Goal: Book appointment/travel/reservation

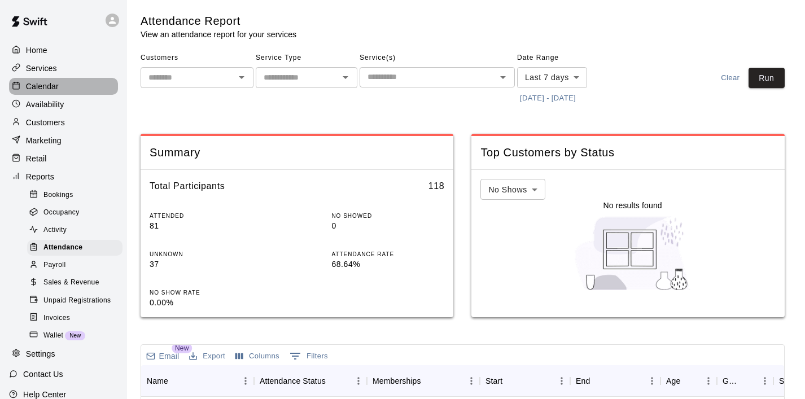
click at [52, 84] on p "Calendar" at bounding box center [42, 86] width 33 height 11
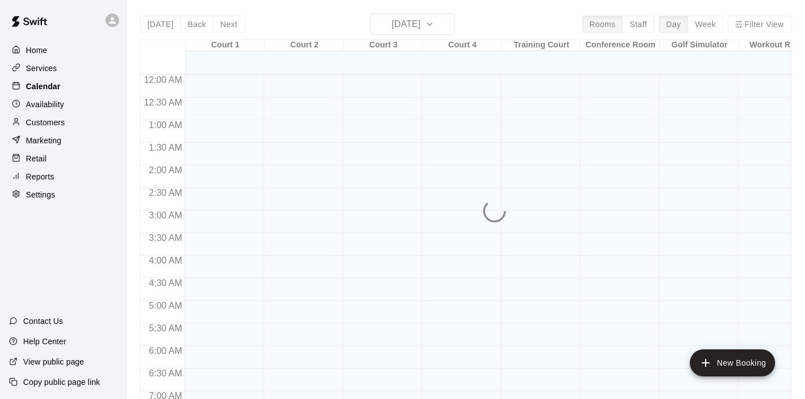
scroll to position [714, 0]
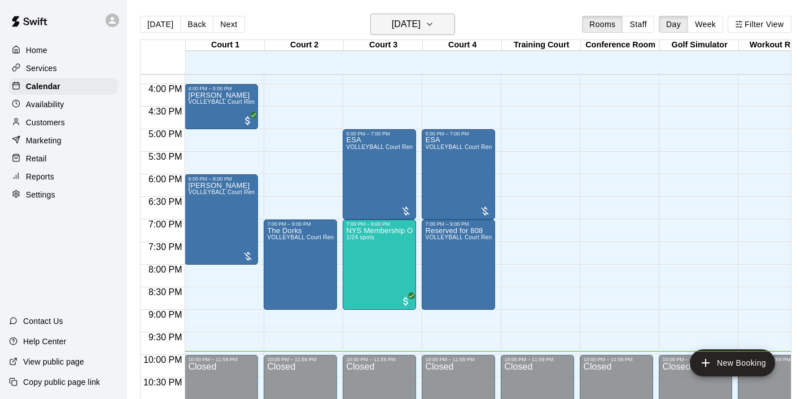
click at [434, 25] on icon "button" at bounding box center [429, 24] width 9 height 14
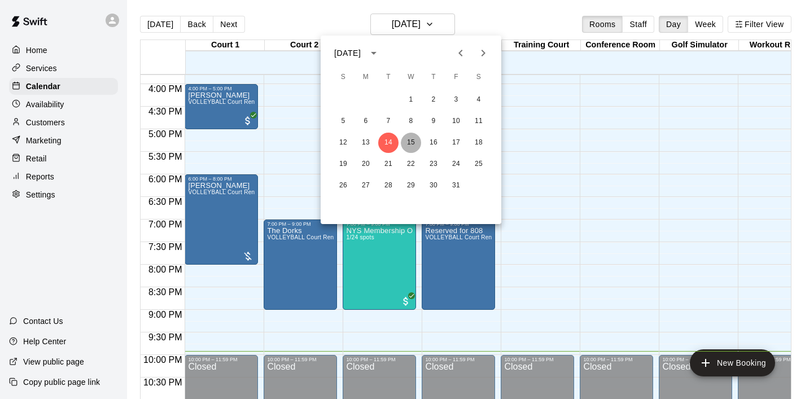
click at [408, 142] on button "15" at bounding box center [411, 143] width 20 height 20
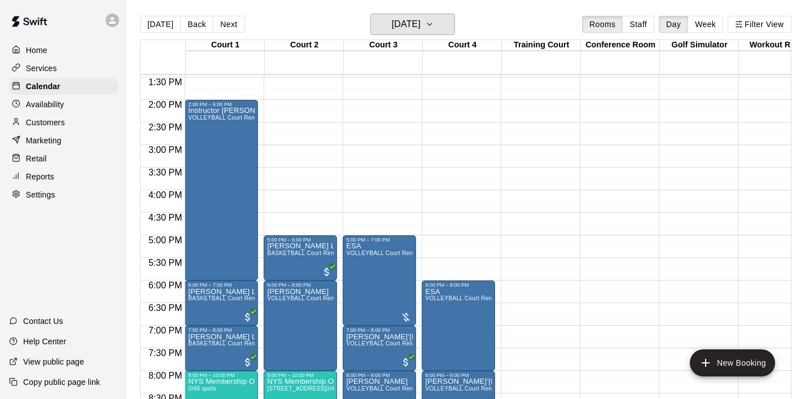
scroll to position [568, 0]
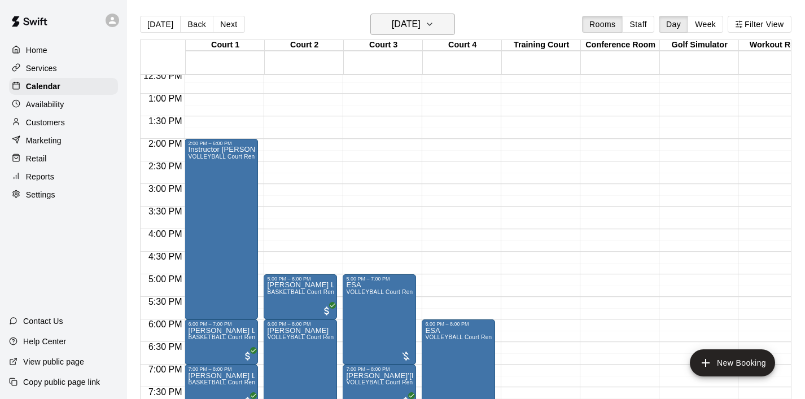
click at [434, 25] on icon "button" at bounding box center [429, 24] width 9 height 14
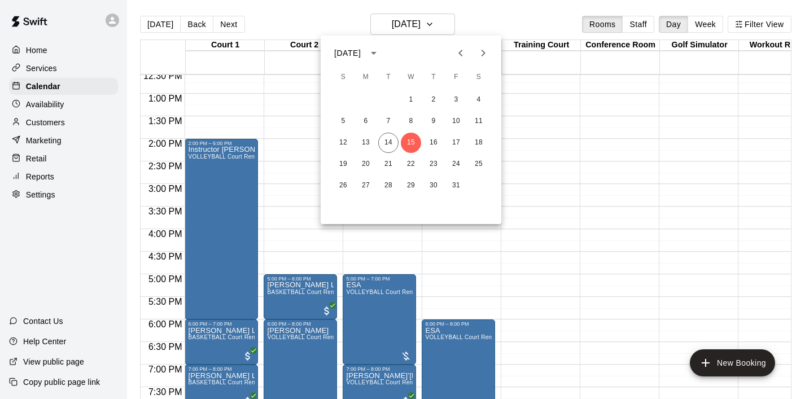
click at [302, 174] on div at bounding box center [402, 199] width 805 height 399
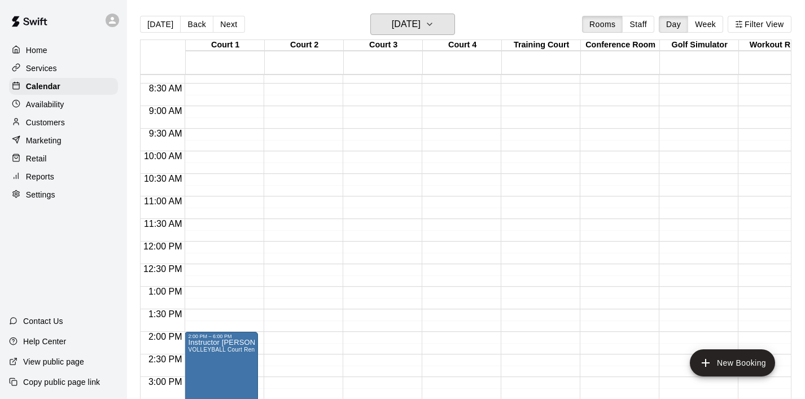
scroll to position [348, 0]
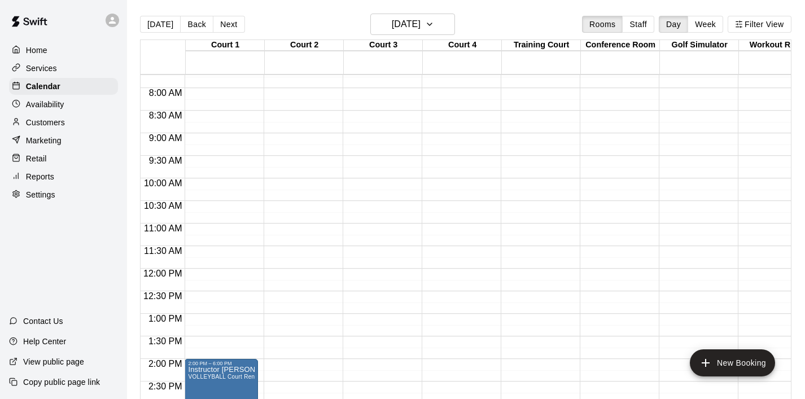
click at [41, 51] on p "Home" at bounding box center [36, 50] width 21 height 11
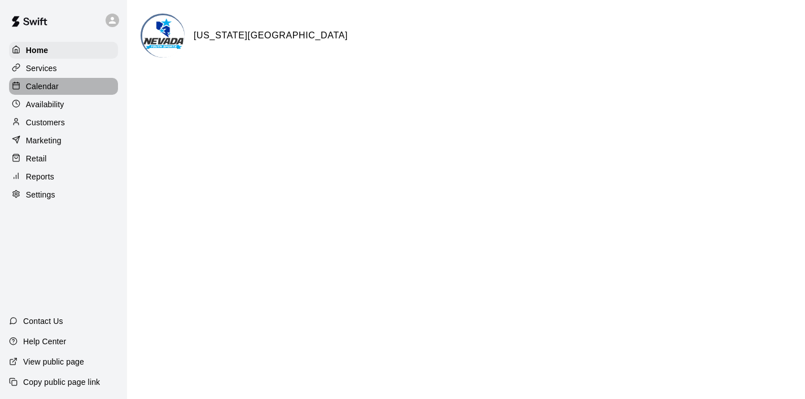
click at [58, 91] on p "Calendar" at bounding box center [42, 86] width 33 height 11
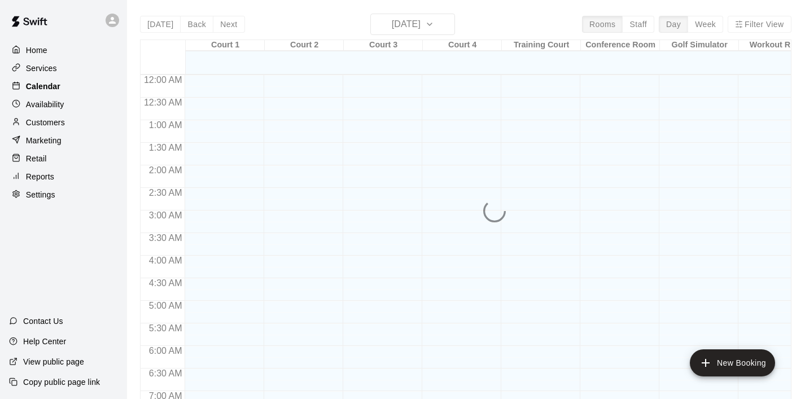
scroll to position [714, 0]
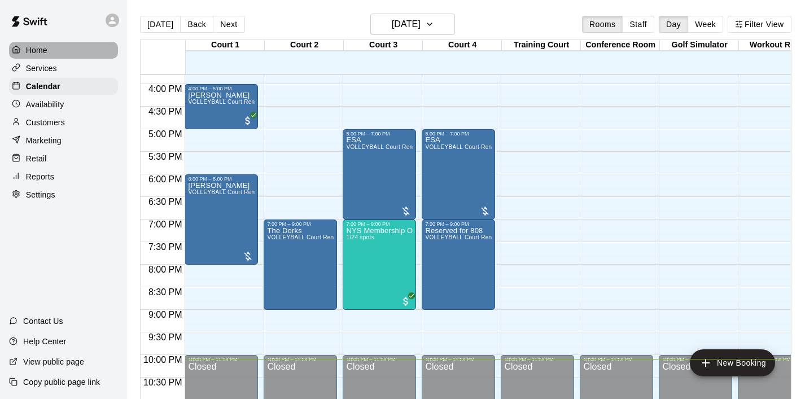
click at [41, 43] on div "Home" at bounding box center [63, 50] width 109 height 17
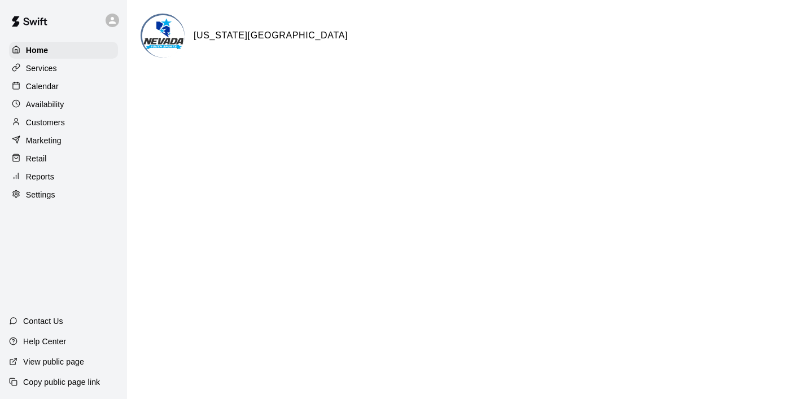
click at [51, 85] on p "Calendar" at bounding box center [42, 86] width 33 height 11
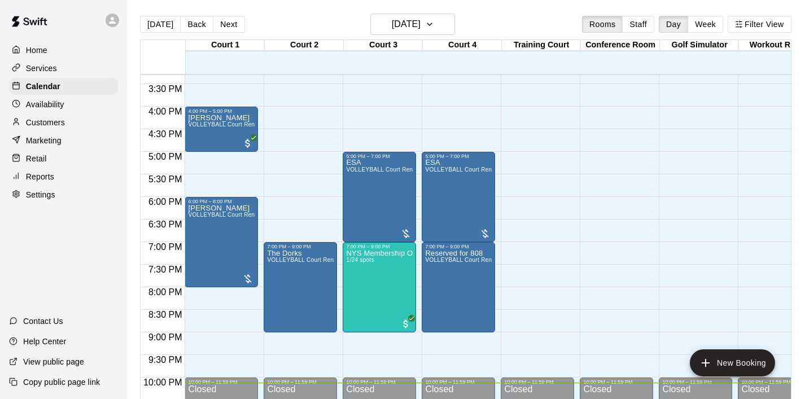
scroll to position [690, 0]
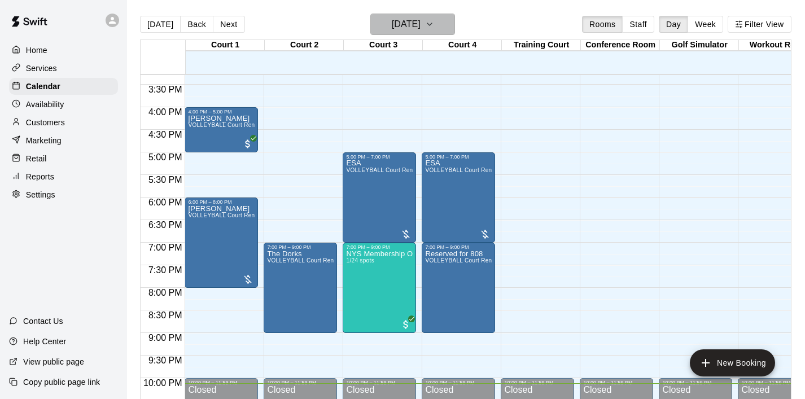
click at [434, 30] on icon "button" at bounding box center [429, 24] width 9 height 14
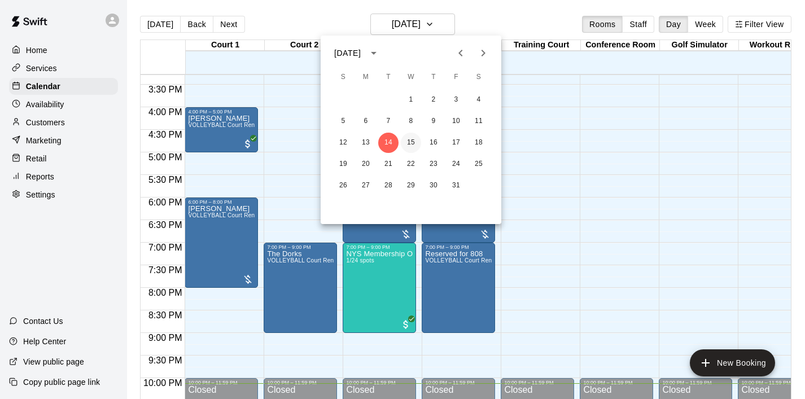
click at [413, 146] on button "15" at bounding box center [411, 143] width 20 height 20
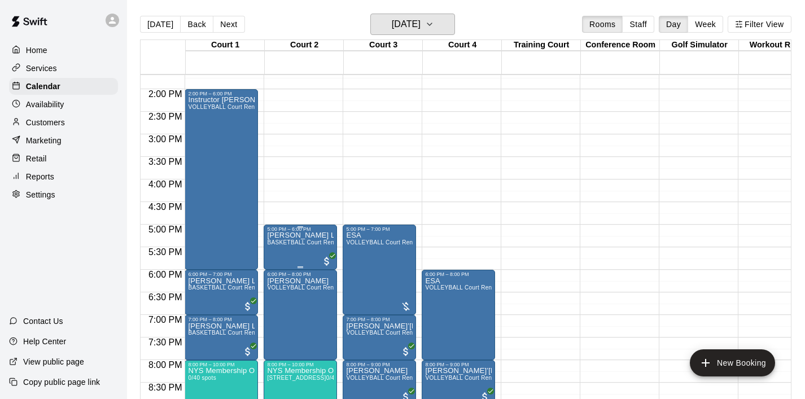
scroll to position [616, 0]
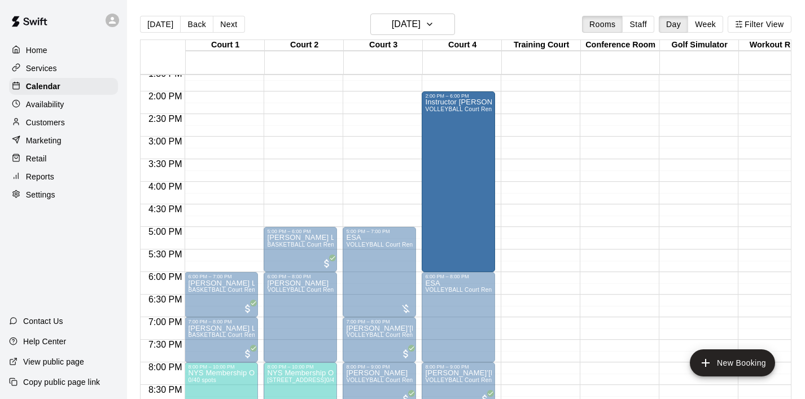
drag, startPoint x: 236, startPoint y: 129, endPoint x: 440, endPoint y: 130, distance: 204.4
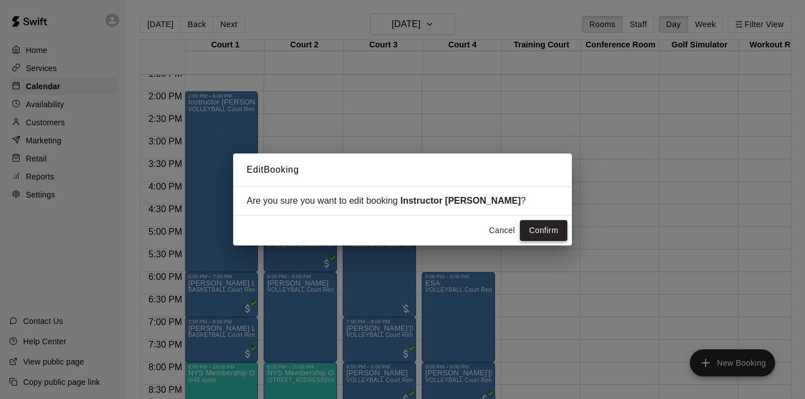
click at [541, 237] on button "Confirm" at bounding box center [543, 230] width 47 height 21
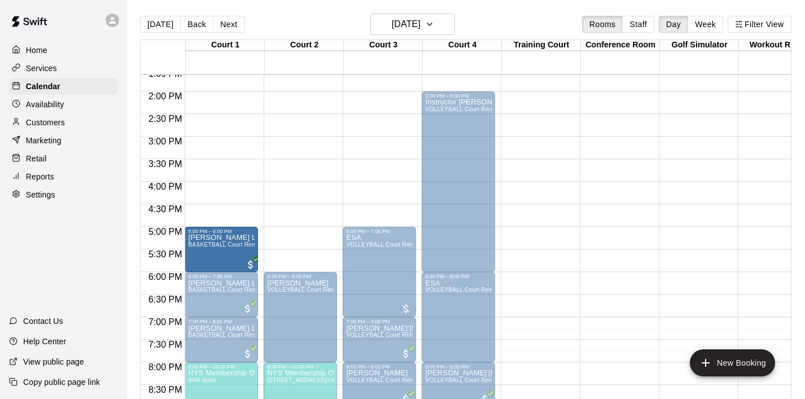
drag, startPoint x: 279, startPoint y: 247, endPoint x: 238, endPoint y: 255, distance: 42.6
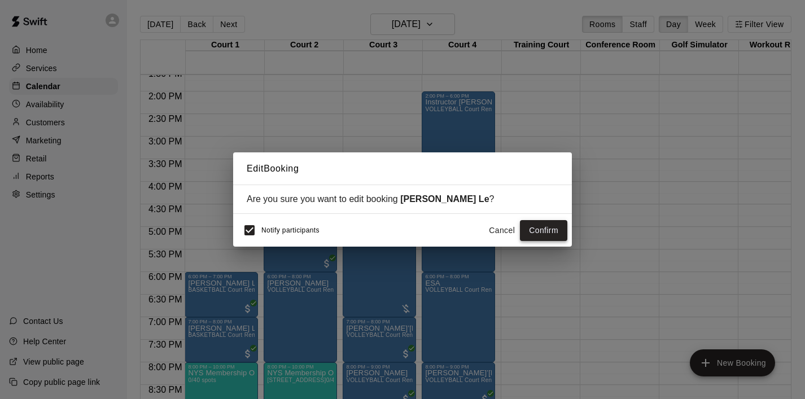
click at [545, 235] on button "Confirm" at bounding box center [543, 230] width 47 height 21
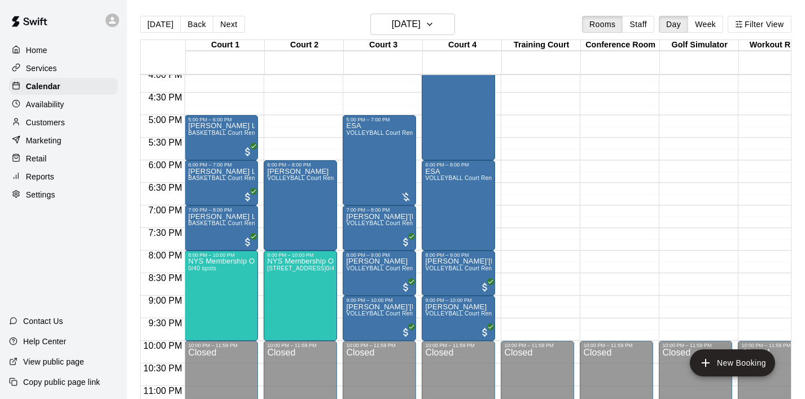
scroll to position [729, 0]
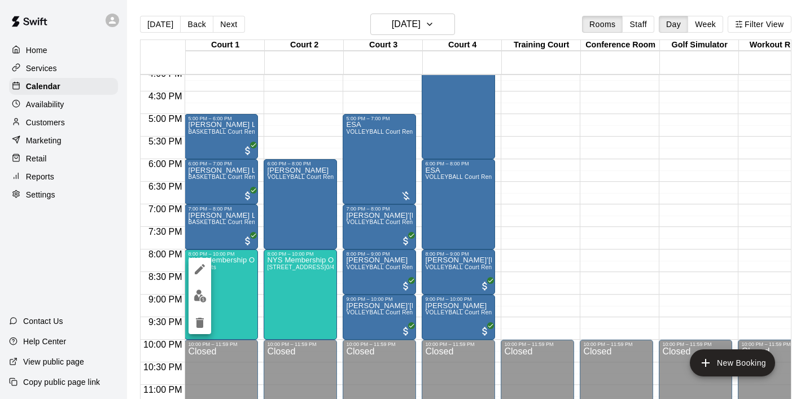
click at [201, 273] on icon "edit" at bounding box center [200, 269] width 14 height 14
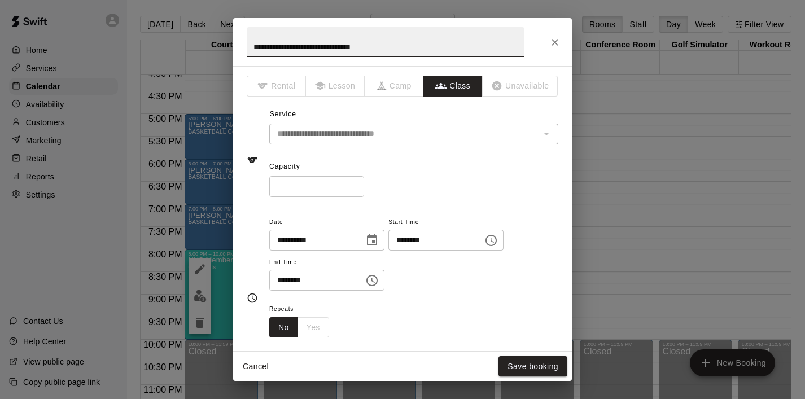
click at [226, 283] on div "**********" at bounding box center [402, 199] width 805 height 399
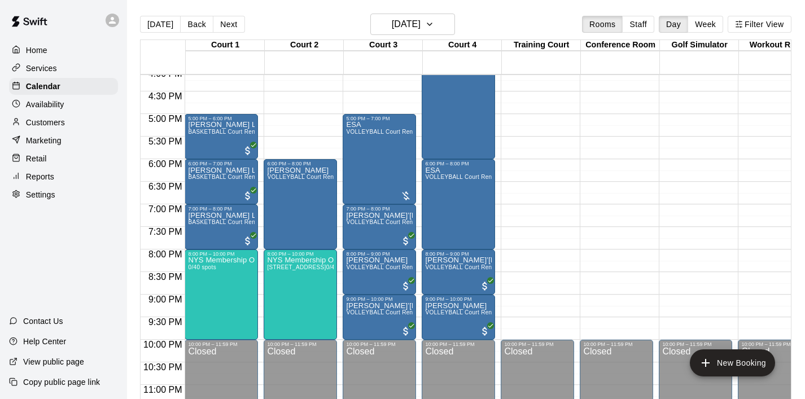
click at [202, 266] on icon "edit" at bounding box center [200, 269] width 14 height 14
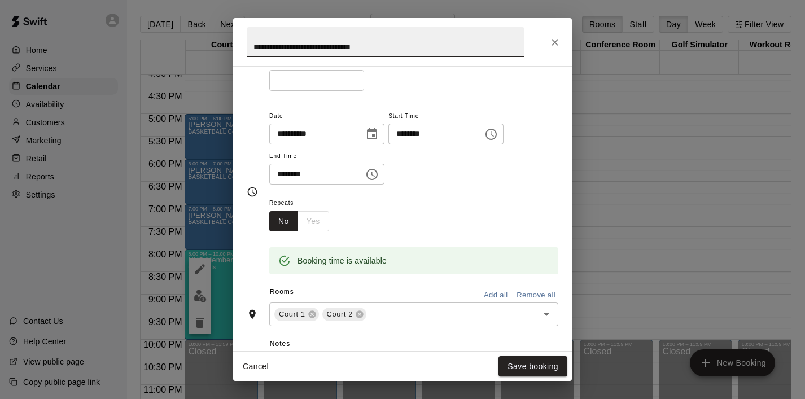
scroll to position [114, 0]
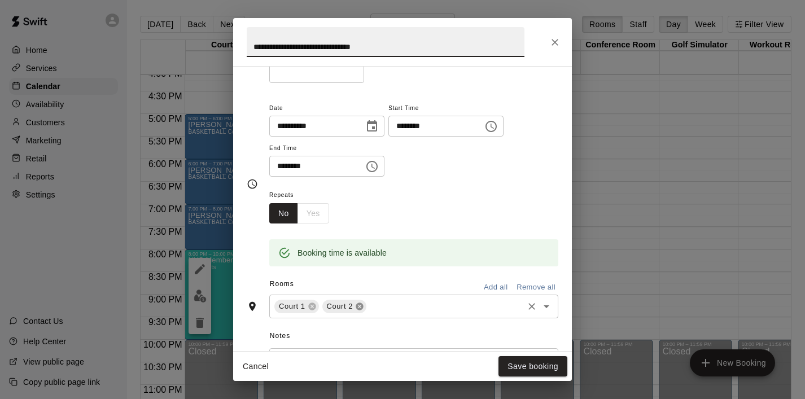
click at [357, 306] on icon at bounding box center [359, 306] width 7 height 7
click at [542, 365] on button "Save booking" at bounding box center [532, 366] width 69 height 21
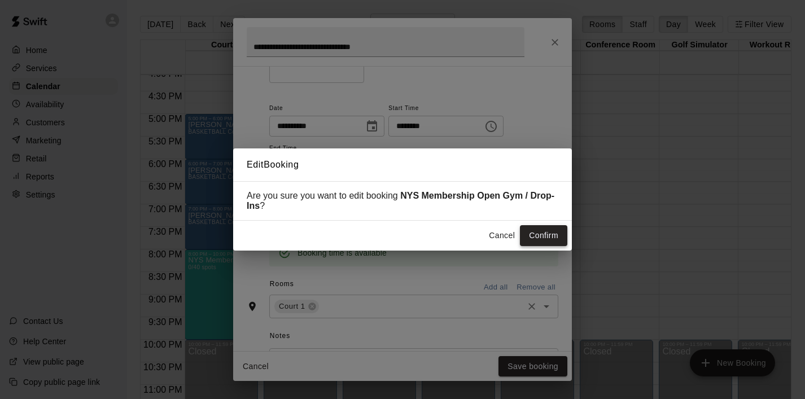
click at [550, 231] on button "Confirm" at bounding box center [543, 235] width 47 height 21
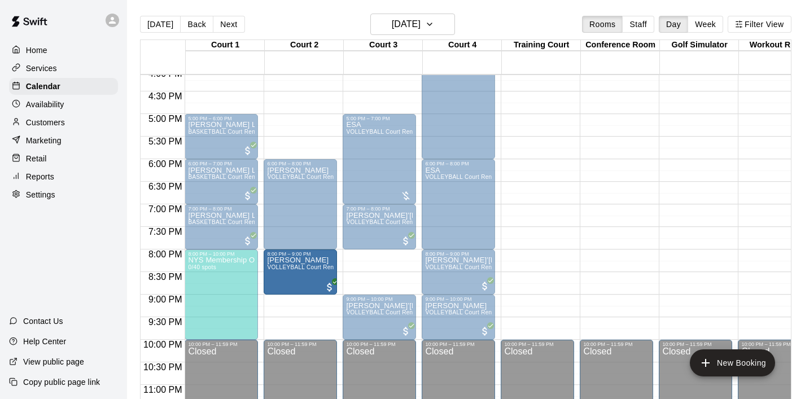
drag, startPoint x: 366, startPoint y: 265, endPoint x: 322, endPoint y: 269, distance: 43.6
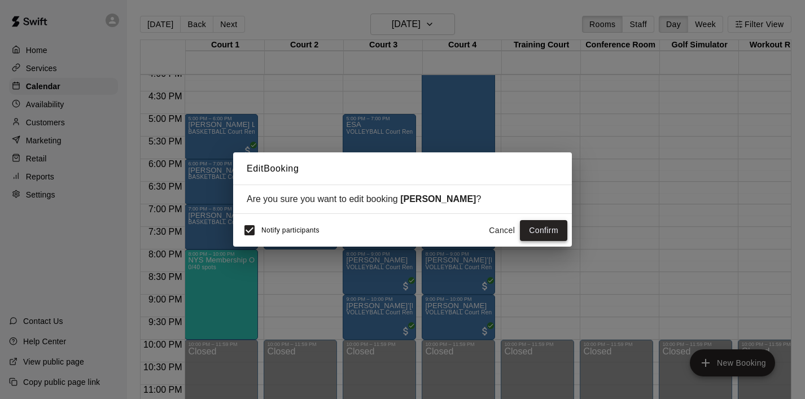
click at [538, 232] on button "Confirm" at bounding box center [543, 230] width 47 height 21
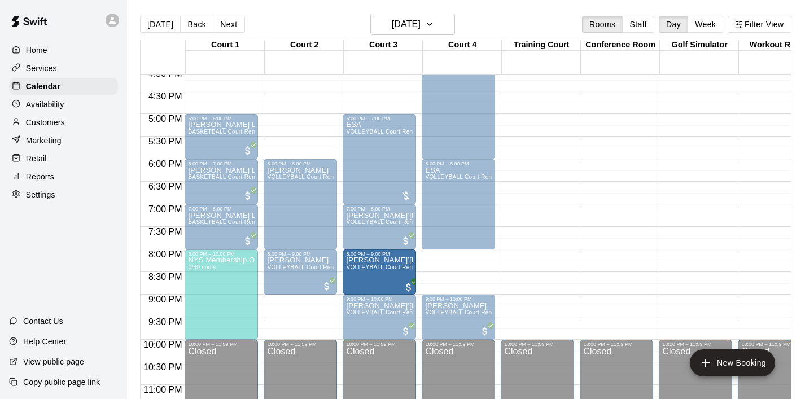
drag, startPoint x: 473, startPoint y: 268, endPoint x: 400, endPoint y: 274, distance: 73.1
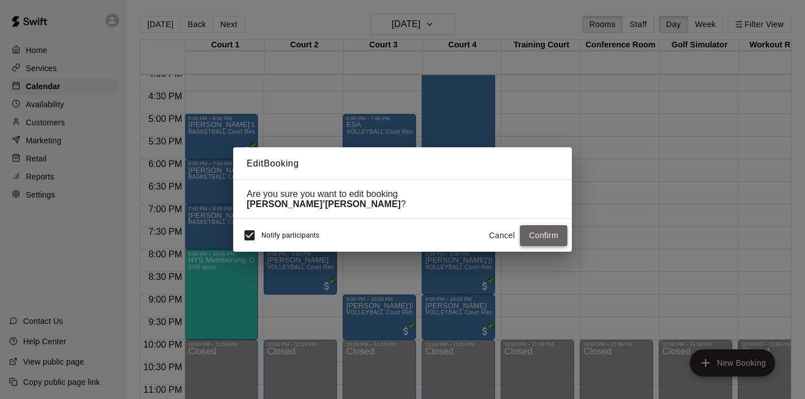
click at [536, 229] on button "Confirm" at bounding box center [543, 235] width 47 height 21
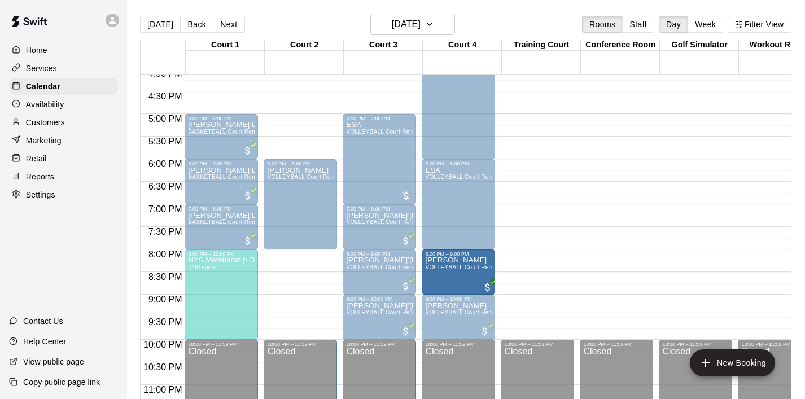
drag, startPoint x: 301, startPoint y: 272, endPoint x: 440, endPoint y: 277, distance: 138.9
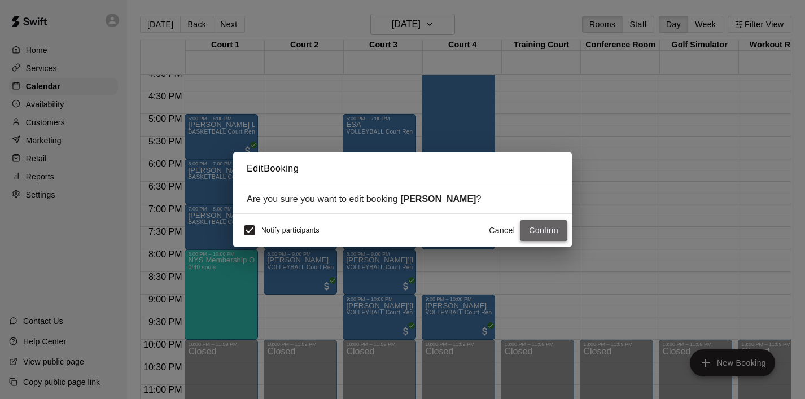
click at [546, 231] on button "Confirm" at bounding box center [543, 230] width 47 height 21
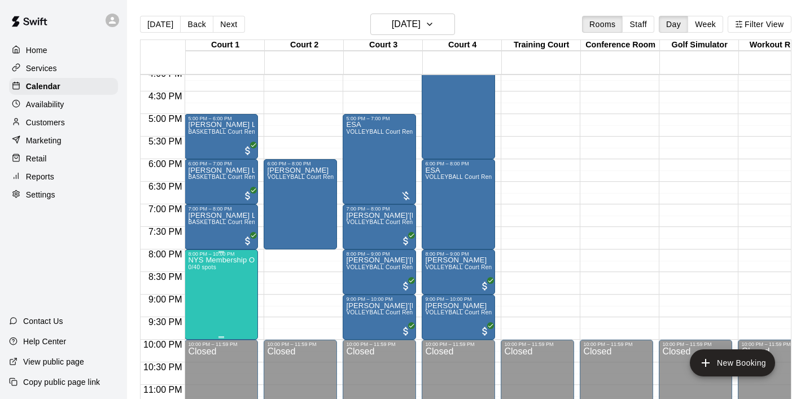
click at [198, 270] on icon "edit" at bounding box center [200, 269] width 10 height 10
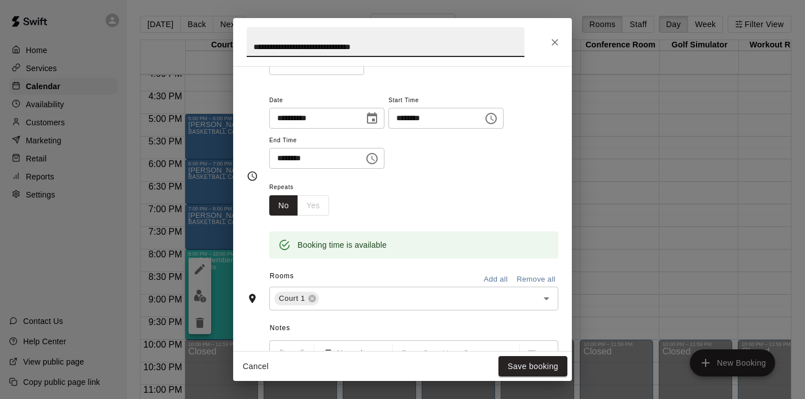
scroll to position [124, 0]
click at [545, 300] on icon "Open" at bounding box center [547, 297] width 14 height 14
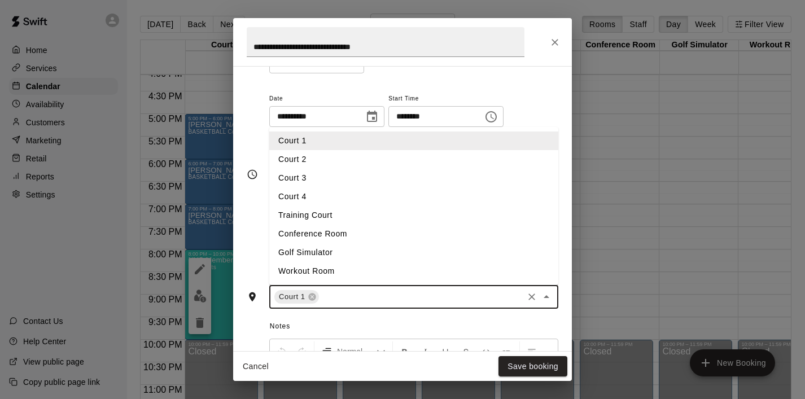
click at [350, 159] on li "Court 2" at bounding box center [413, 159] width 289 height 19
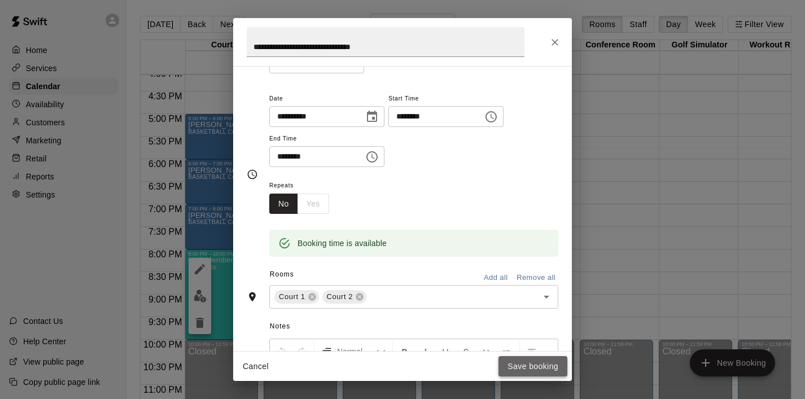
click at [539, 364] on button "Save booking" at bounding box center [532, 366] width 69 height 21
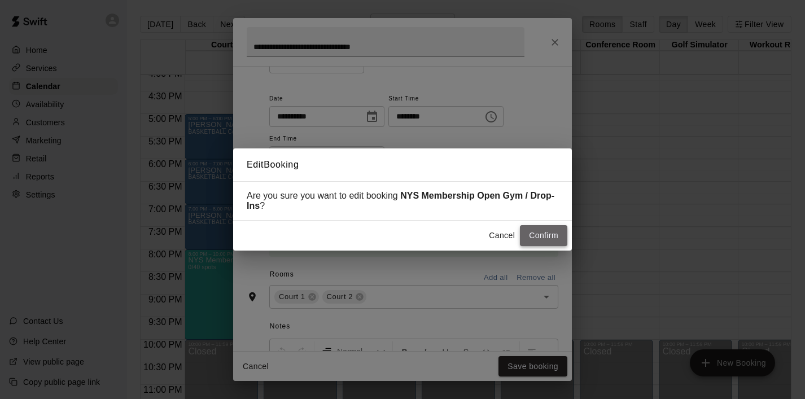
click at [549, 236] on button "Confirm" at bounding box center [543, 235] width 47 height 21
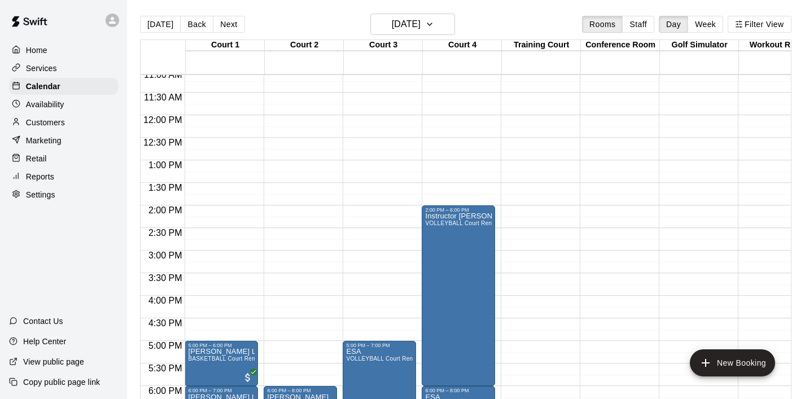
scroll to position [491, 0]
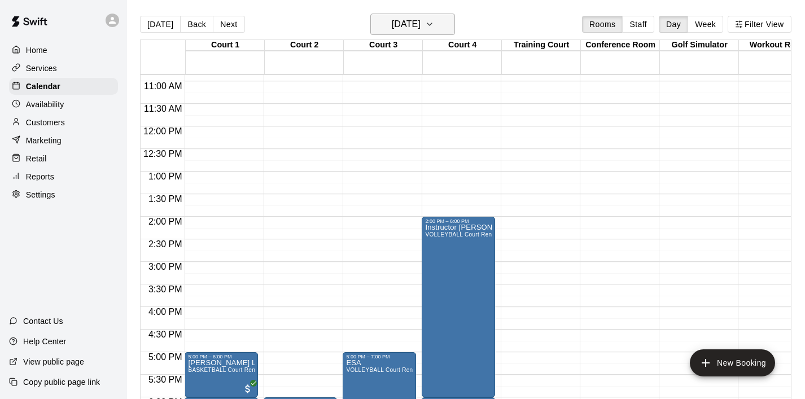
click at [434, 24] on icon "button" at bounding box center [429, 24] width 9 height 14
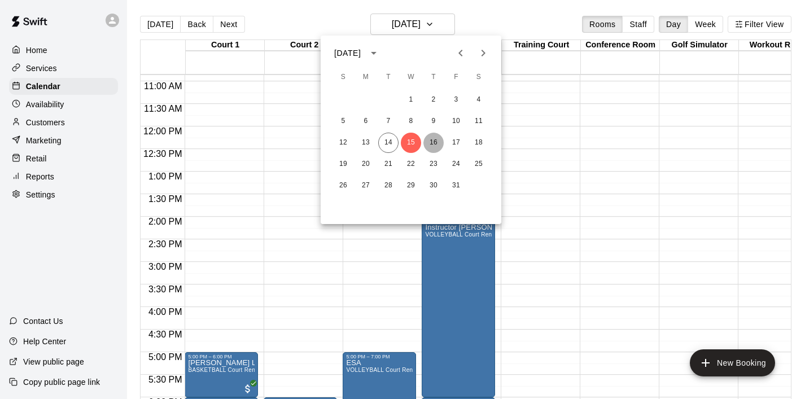
click at [430, 145] on button "16" at bounding box center [433, 143] width 20 height 20
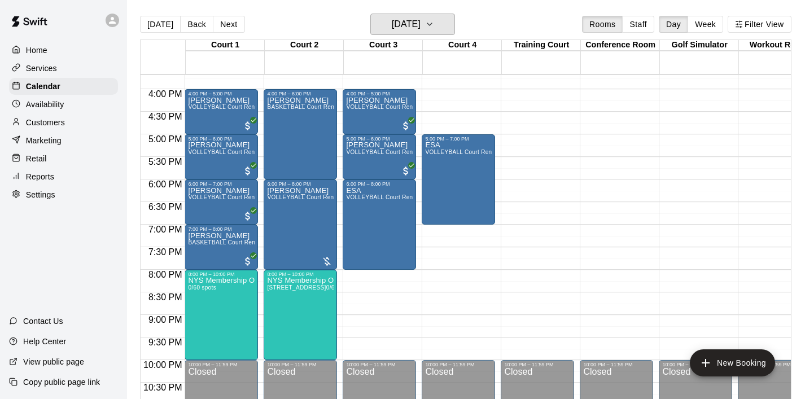
scroll to position [708, 0]
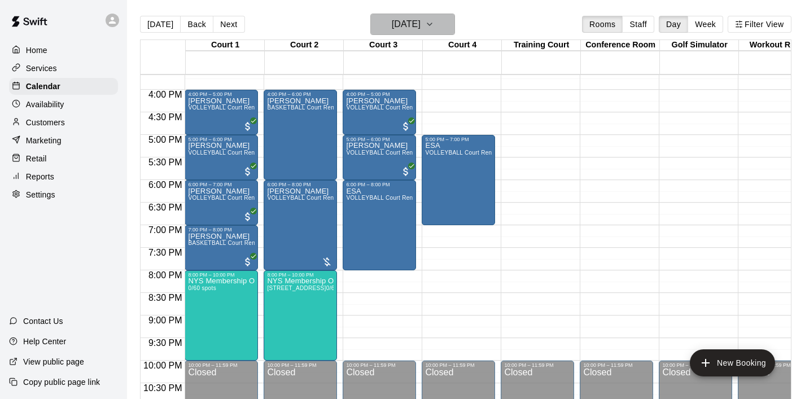
click at [434, 27] on icon "button" at bounding box center [429, 24] width 9 height 14
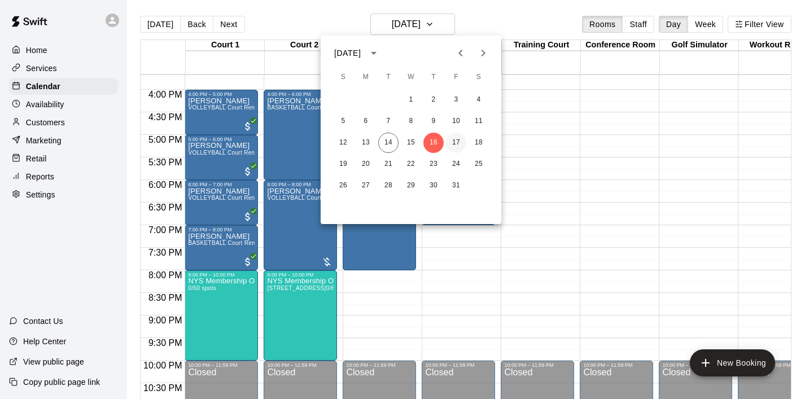
click at [460, 141] on button "17" at bounding box center [456, 143] width 20 height 20
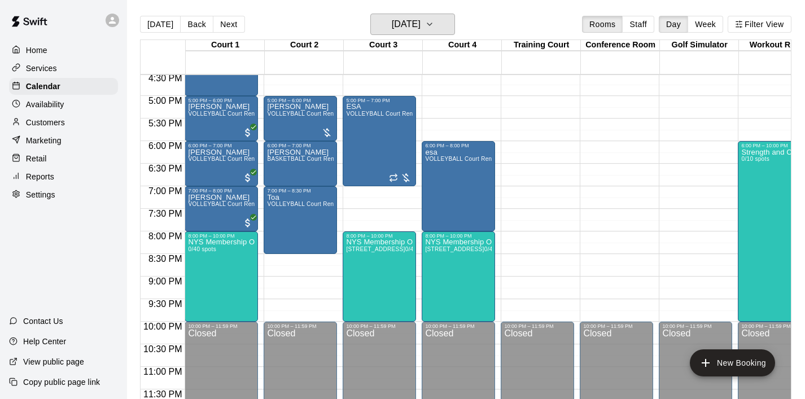
scroll to position [747, 0]
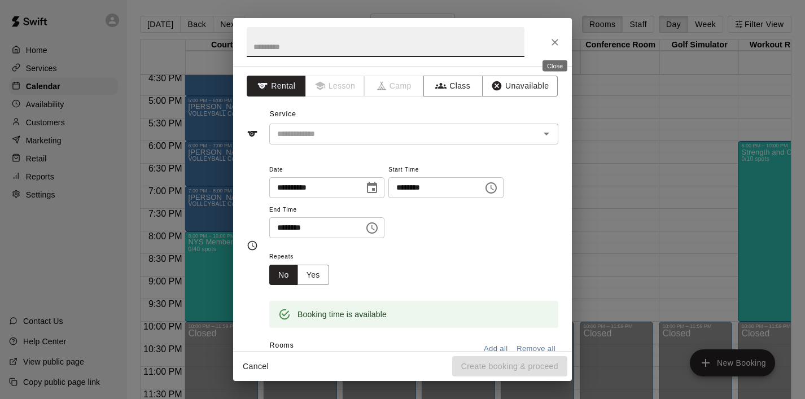
click at [559, 41] on icon "Close" at bounding box center [554, 42] width 11 height 11
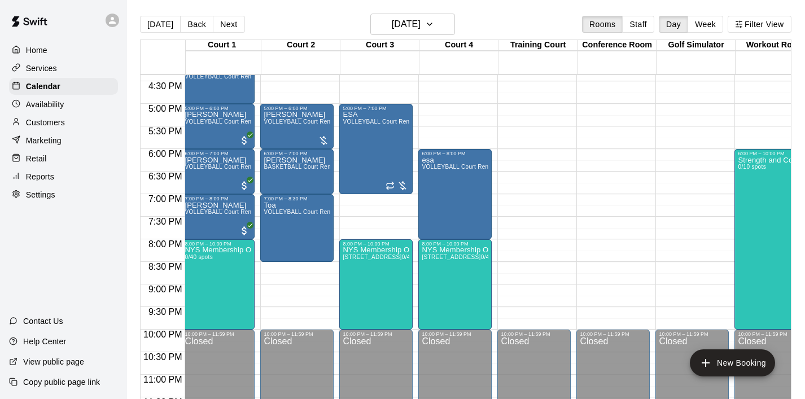
scroll to position [0, 0]
